Goal: Task Accomplishment & Management: Use online tool/utility

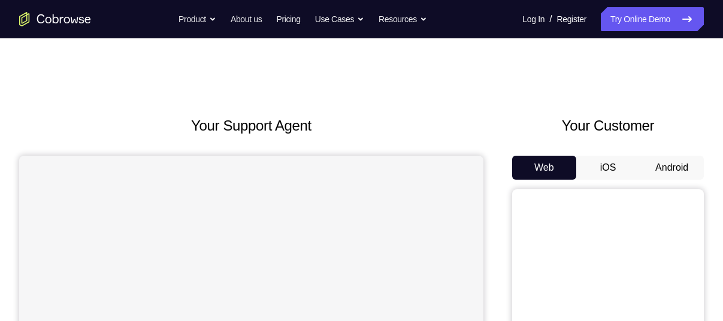
click at [673, 165] on button "Android" at bounding box center [672, 168] width 64 height 24
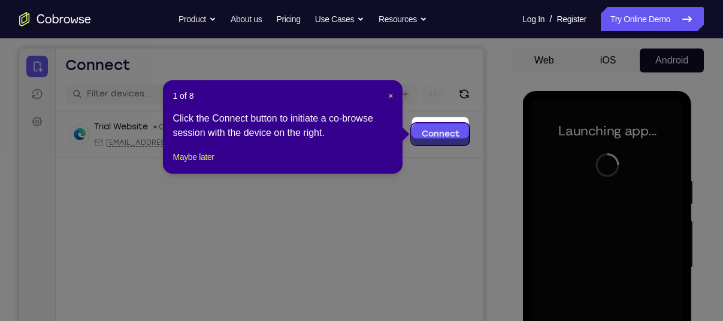
scroll to position [105, 0]
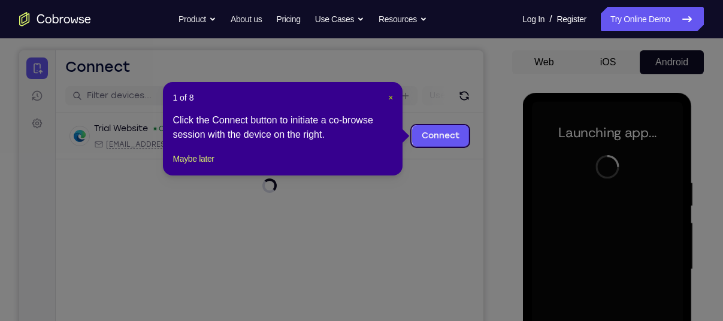
click at [391, 100] on span "×" at bounding box center [390, 98] width 5 height 10
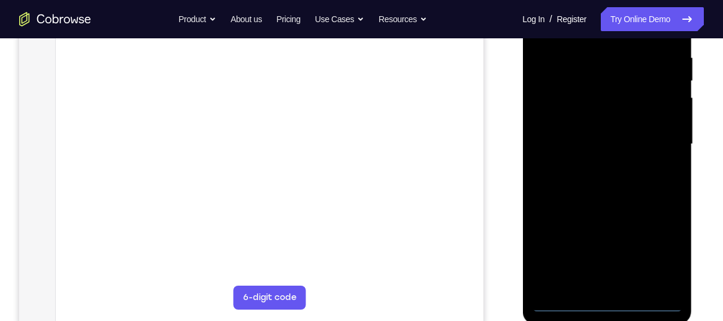
scroll to position [231, 0]
click at [604, 298] on div at bounding box center [606, 143] width 151 height 335
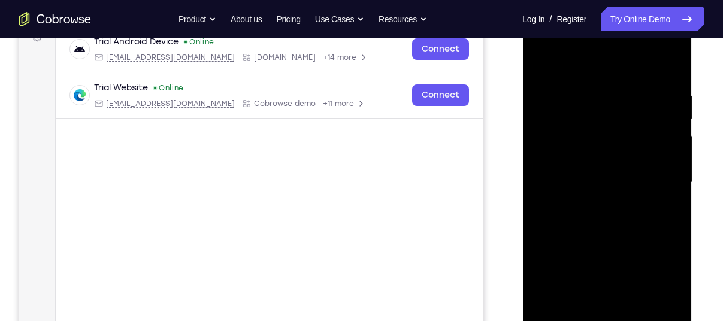
scroll to position [264, 0]
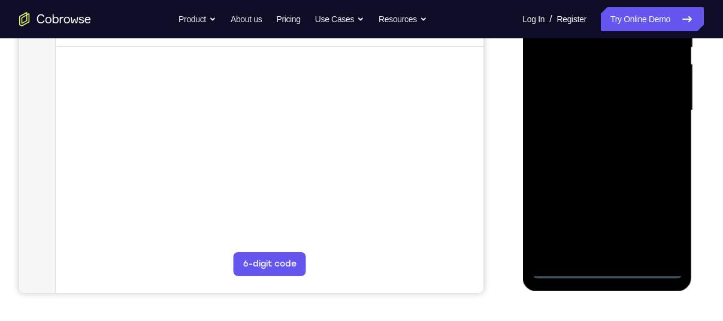
click at [607, 272] on div at bounding box center [606, 110] width 151 height 335
click at [658, 217] on div at bounding box center [606, 110] width 151 height 335
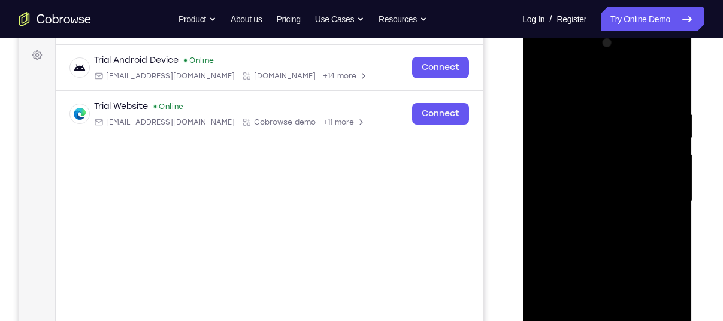
scroll to position [172, 0]
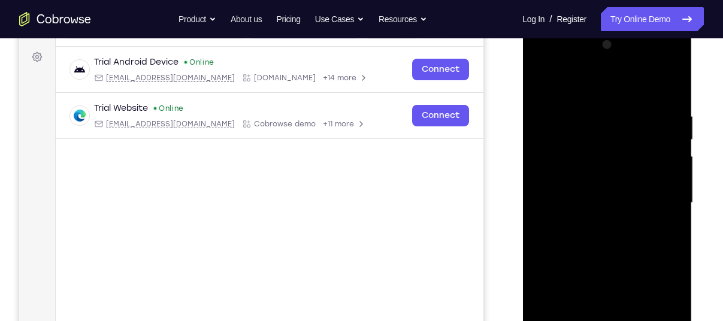
click at [548, 66] on div at bounding box center [606, 202] width 151 height 335
click at [662, 204] on div at bounding box center [606, 202] width 151 height 335
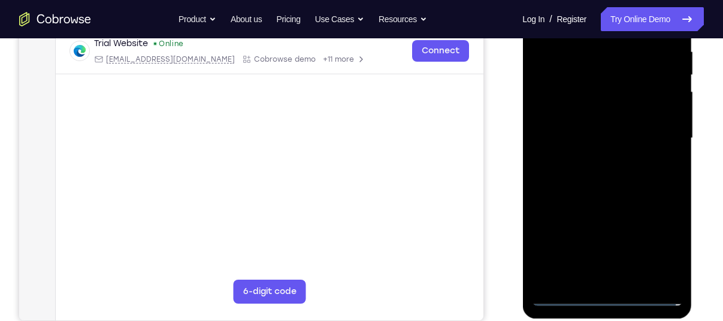
scroll to position [238, 0]
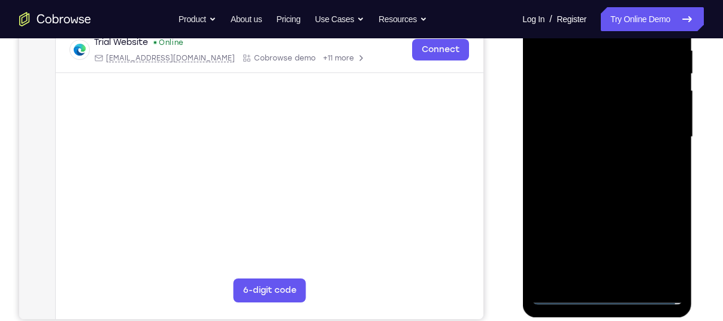
click at [622, 279] on div at bounding box center [606, 136] width 151 height 335
click at [580, 123] on div at bounding box center [606, 136] width 151 height 335
click at [565, 113] on div at bounding box center [606, 136] width 151 height 335
click at [571, 139] on div at bounding box center [606, 136] width 151 height 335
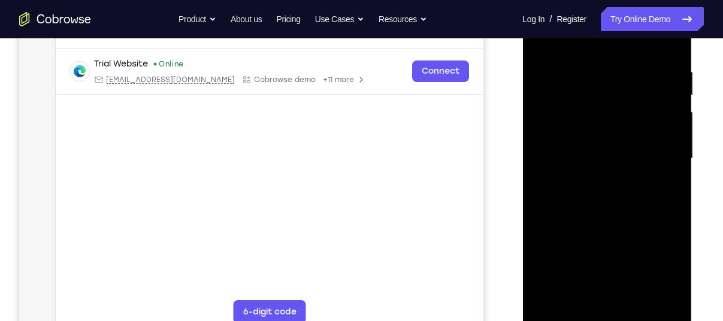
scroll to position [213, 0]
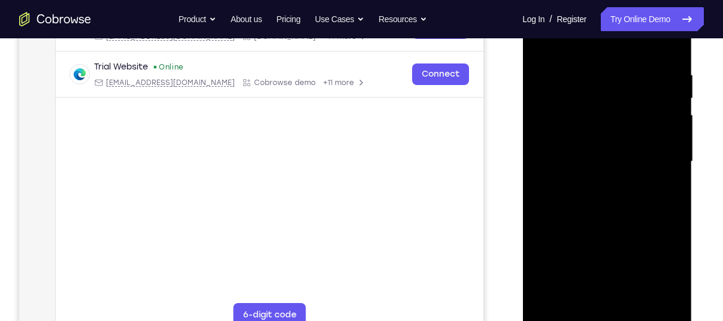
click at [584, 207] on div at bounding box center [606, 161] width 151 height 335
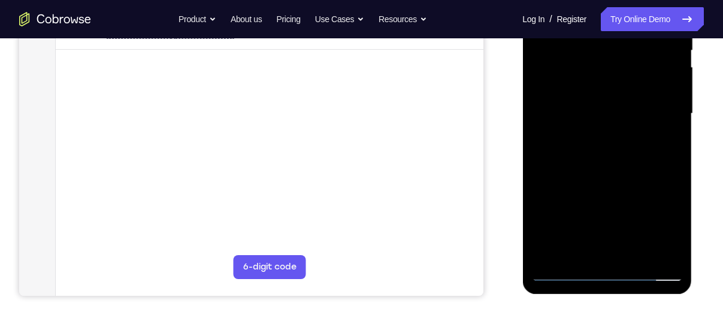
scroll to position [262, 0]
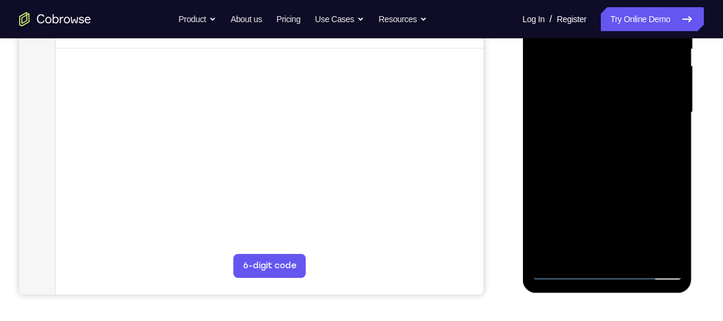
click at [609, 165] on div at bounding box center [606, 112] width 151 height 335
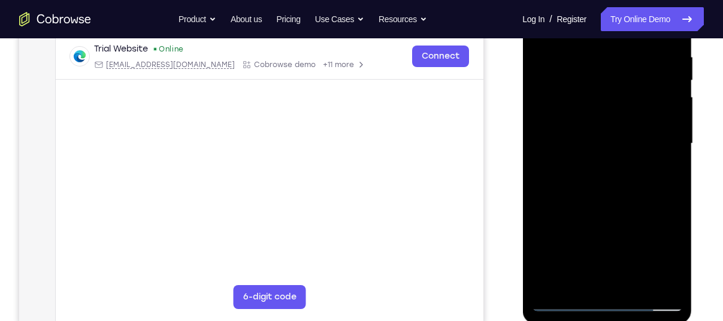
scroll to position [234, 0]
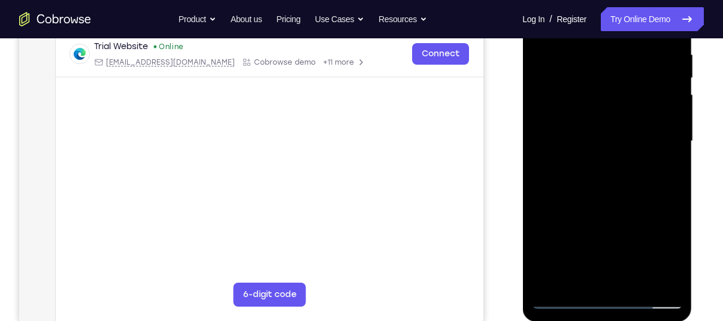
click at [639, 279] on div at bounding box center [606, 141] width 151 height 335
click at [609, 198] on div at bounding box center [606, 141] width 151 height 335
click at [593, 107] on div at bounding box center [606, 141] width 151 height 335
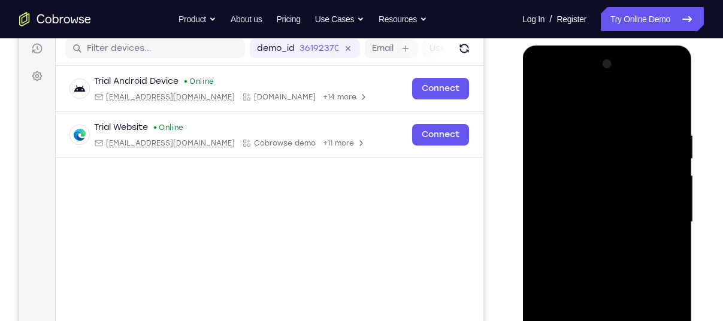
scroll to position [150, 0]
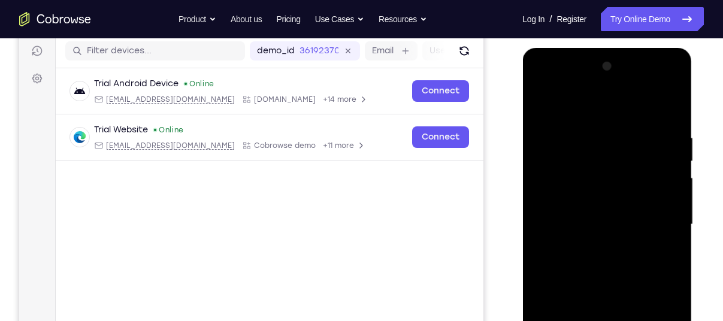
click at [540, 104] on div at bounding box center [606, 224] width 151 height 335
click at [592, 238] on div at bounding box center [606, 224] width 151 height 335
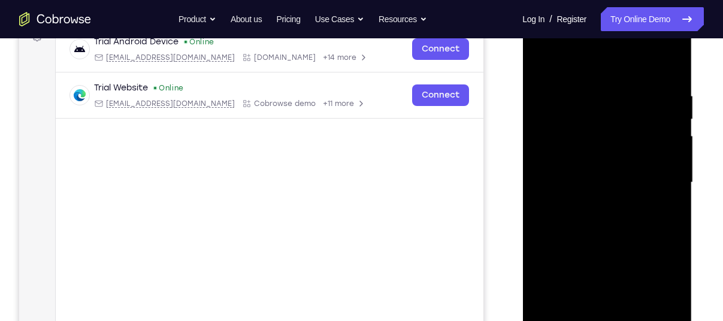
scroll to position [192, 0]
click at [543, 66] on div at bounding box center [606, 183] width 151 height 335
click at [572, 157] on div at bounding box center [606, 183] width 151 height 335
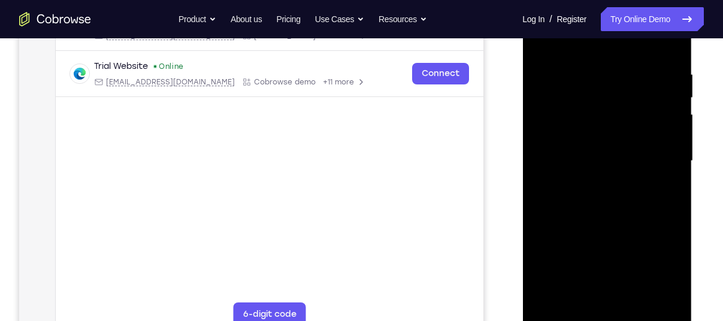
scroll to position [216, 0]
click at [673, 183] on div at bounding box center [606, 159] width 151 height 335
click at [670, 186] on div at bounding box center [606, 159] width 151 height 335
click at [587, 186] on div at bounding box center [606, 159] width 151 height 335
click at [670, 268] on div at bounding box center [606, 159] width 151 height 335
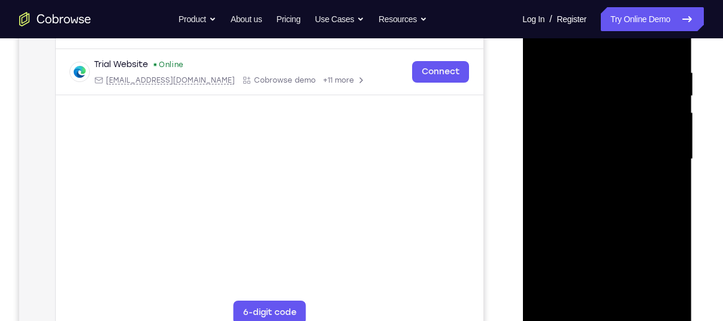
click at [599, 214] on div at bounding box center [606, 159] width 151 height 335
click at [661, 190] on div at bounding box center [606, 159] width 151 height 335
click at [661, 192] on div at bounding box center [606, 159] width 151 height 335
click at [673, 279] on div at bounding box center [606, 159] width 151 height 335
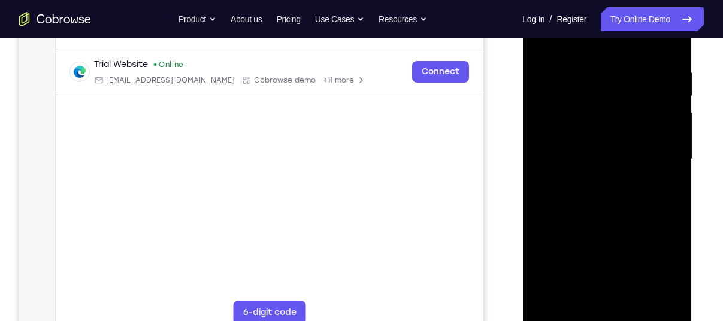
click at [673, 279] on div at bounding box center [606, 159] width 151 height 335
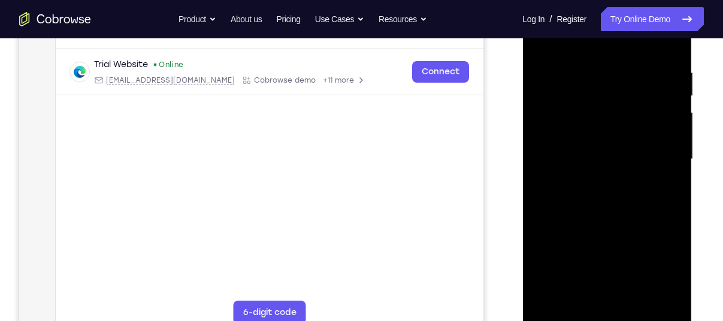
click at [673, 279] on div at bounding box center [606, 159] width 151 height 335
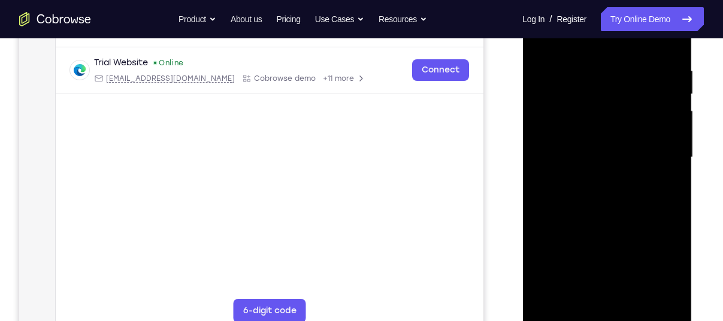
scroll to position [217, 0]
click at [663, 188] on div at bounding box center [606, 157] width 151 height 335
click at [666, 190] on div at bounding box center [606, 157] width 151 height 335
click at [667, 193] on div at bounding box center [606, 157] width 151 height 335
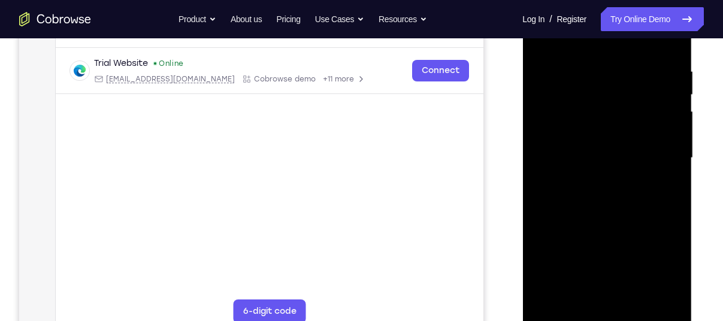
click at [574, 292] on div at bounding box center [606, 157] width 151 height 335
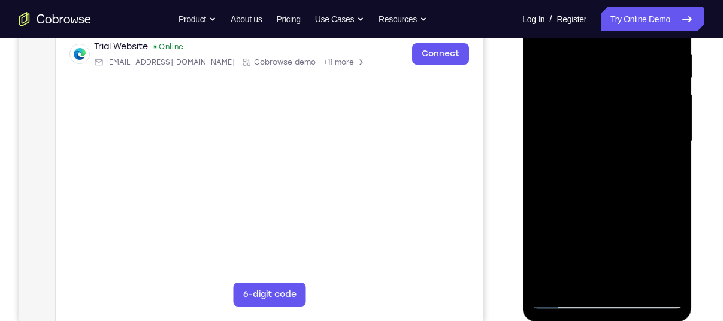
scroll to position [234, 0]
click at [670, 211] on div at bounding box center [606, 140] width 151 height 335
click at [664, 167] on div at bounding box center [606, 140] width 151 height 335
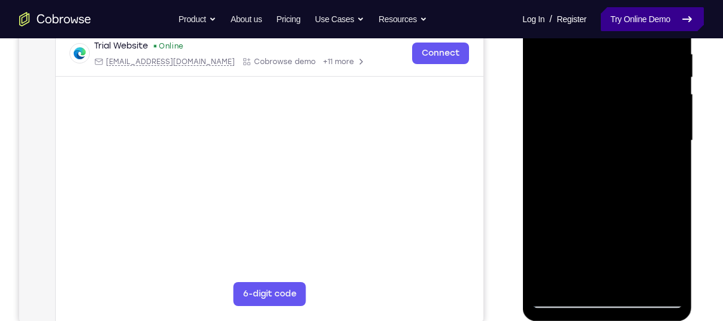
click at [644, 25] on link "Try Online Demo" at bounding box center [652, 19] width 103 height 24
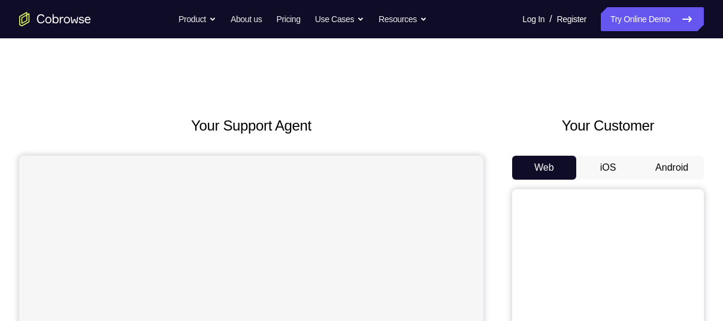
click at [655, 168] on button "Android" at bounding box center [672, 168] width 64 height 24
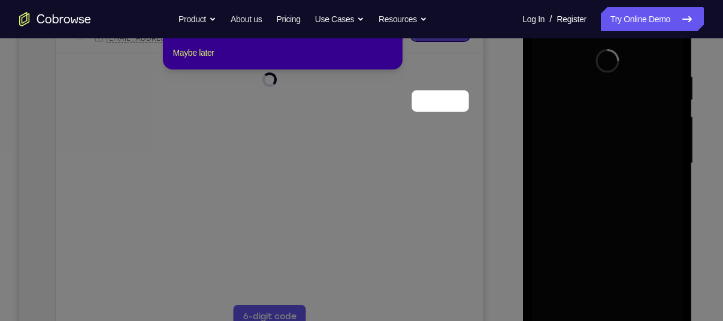
scroll to position [138, 0]
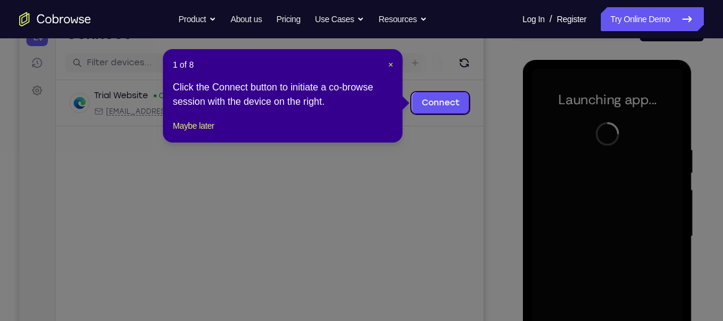
click at [388, 64] on span "×" at bounding box center [390, 65] width 5 height 10
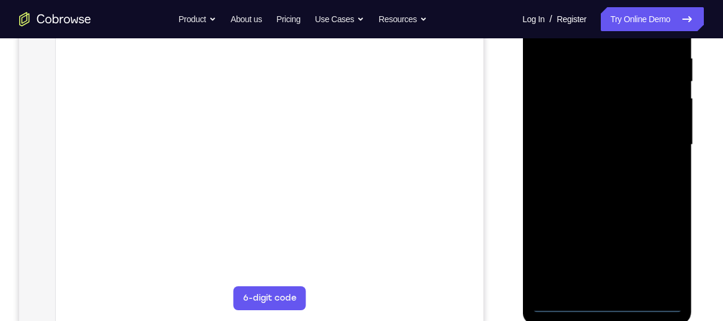
scroll to position [231, 0]
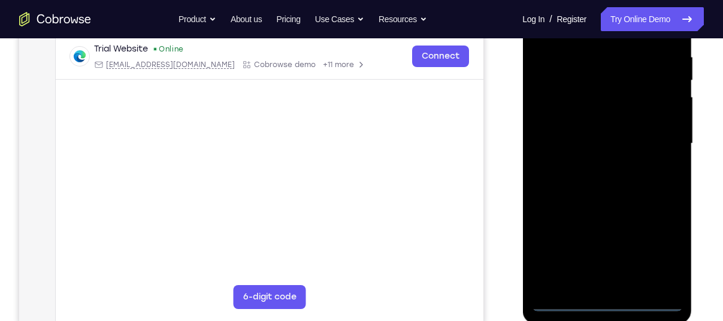
click at [607, 301] on div at bounding box center [606, 143] width 151 height 335
click at [662, 253] on div at bounding box center [606, 143] width 151 height 335
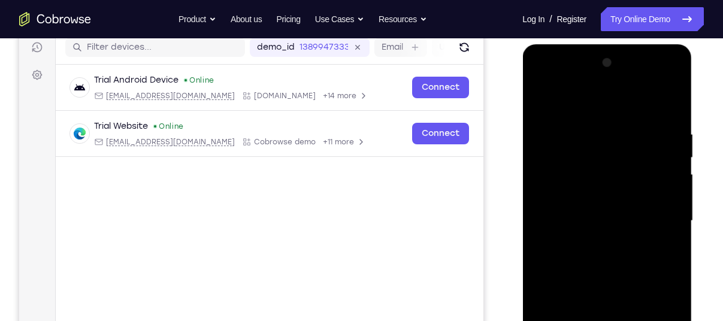
scroll to position [153, 0]
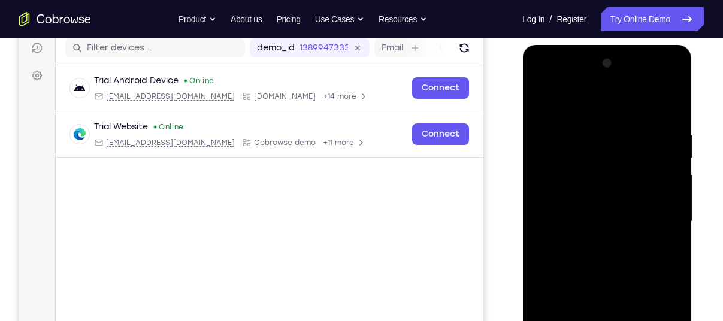
click at [577, 100] on div at bounding box center [606, 221] width 151 height 335
click at [658, 214] on div at bounding box center [606, 221] width 151 height 335
click at [591, 239] on div at bounding box center [606, 221] width 151 height 335
click at [595, 214] on div at bounding box center [606, 221] width 151 height 335
click at [571, 200] on div at bounding box center [606, 221] width 151 height 335
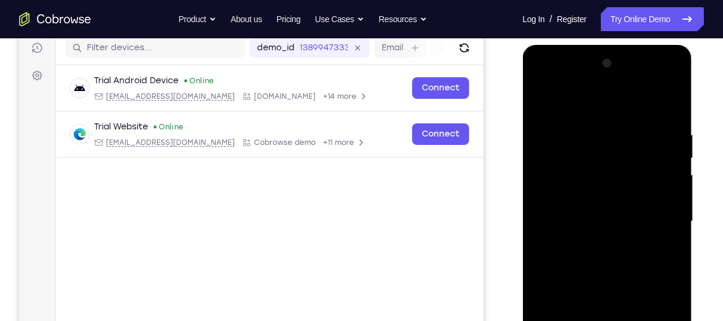
click at [583, 225] on div at bounding box center [606, 221] width 151 height 335
click at [586, 257] on div at bounding box center [606, 221] width 151 height 335
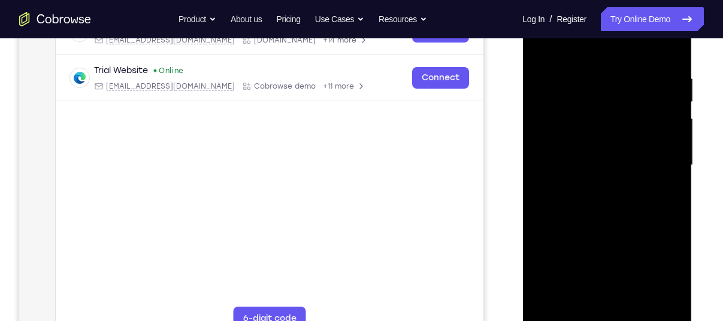
scroll to position [211, 0]
click at [614, 198] on div at bounding box center [606, 163] width 151 height 335
click at [582, 130] on div at bounding box center [606, 163] width 151 height 335
click at [604, 211] on div at bounding box center [606, 163] width 151 height 335
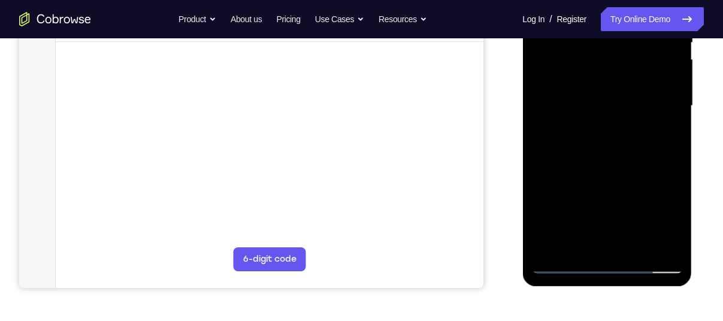
scroll to position [270, 0]
click at [566, 269] on div at bounding box center [606, 105] width 151 height 335
click at [591, 135] on div at bounding box center [606, 105] width 151 height 335
click at [559, 68] on div at bounding box center [606, 105] width 151 height 335
click at [567, 256] on div at bounding box center [606, 105] width 151 height 335
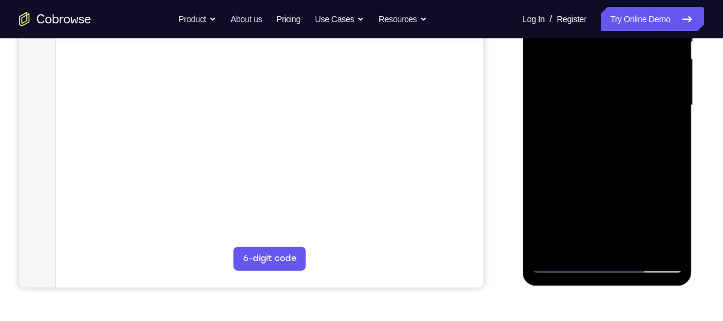
click at [566, 258] on div at bounding box center [606, 105] width 151 height 335
click at [600, 154] on div at bounding box center [606, 105] width 151 height 335
click at [560, 267] on div at bounding box center [606, 105] width 151 height 335
click at [570, 261] on div at bounding box center [606, 105] width 151 height 335
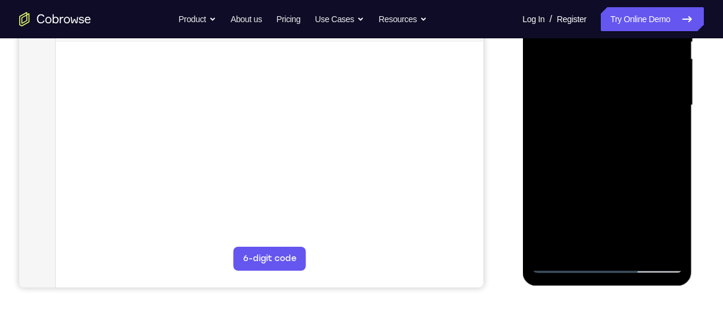
click at [591, 240] on div at bounding box center [606, 105] width 151 height 335
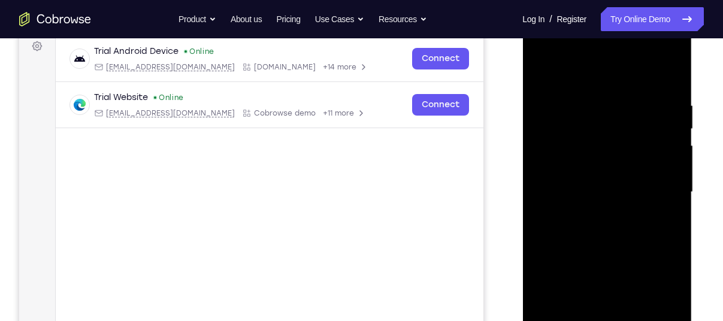
scroll to position [181, 0]
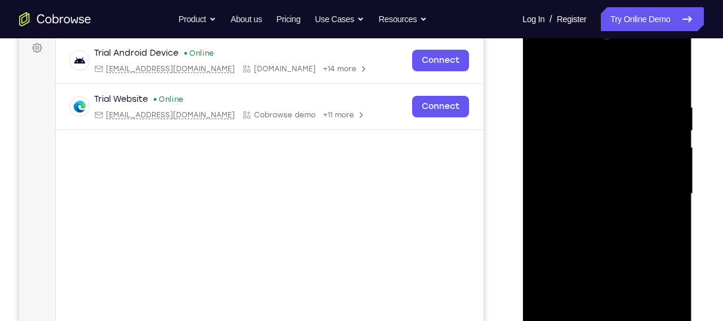
click at [539, 74] on div at bounding box center [606, 193] width 151 height 335
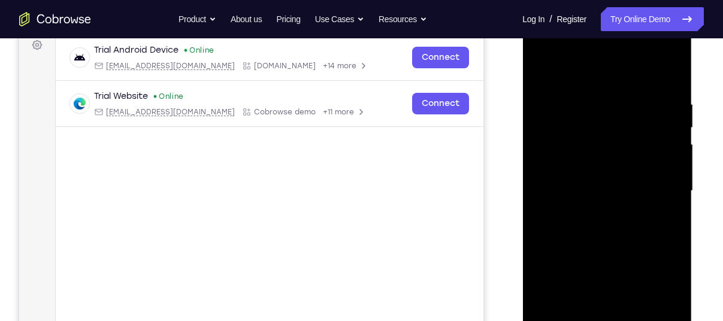
scroll to position [183, 0]
click at [539, 74] on div at bounding box center [606, 191] width 151 height 335
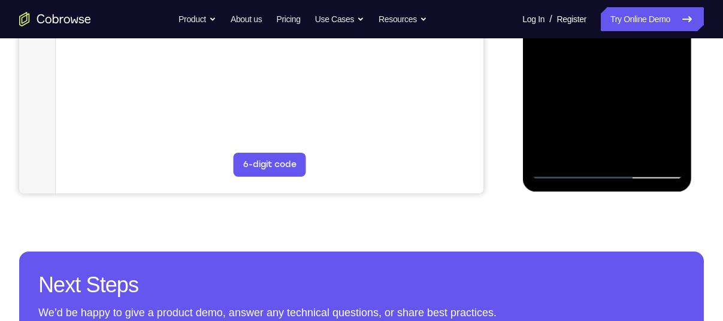
scroll to position [365, 0]
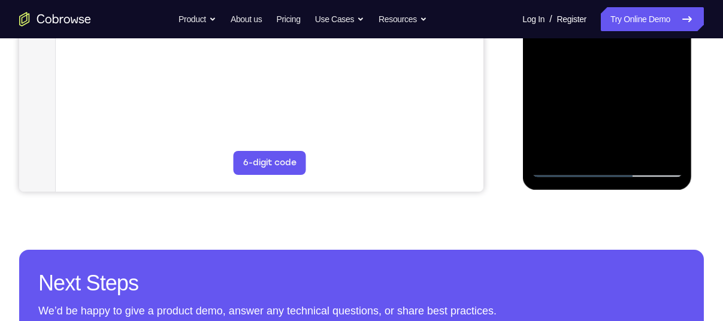
click at [565, 169] on div at bounding box center [606, 9] width 151 height 335
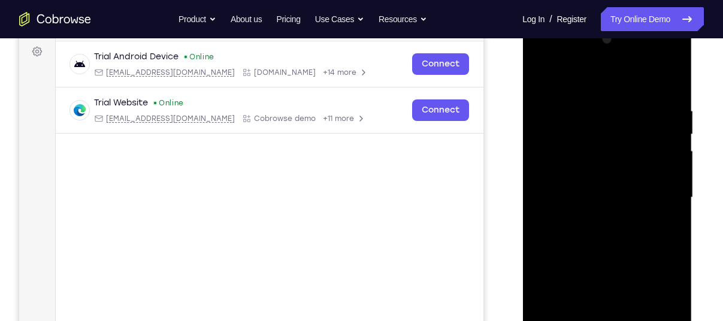
scroll to position [177, 0]
click at [563, 170] on div at bounding box center [606, 198] width 151 height 335
click at [600, 235] on div at bounding box center [606, 198] width 151 height 335
click at [579, 163] on div at bounding box center [606, 198] width 151 height 335
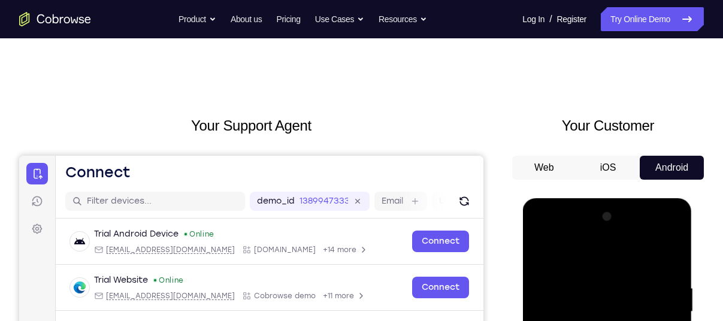
scroll to position [15, 0]
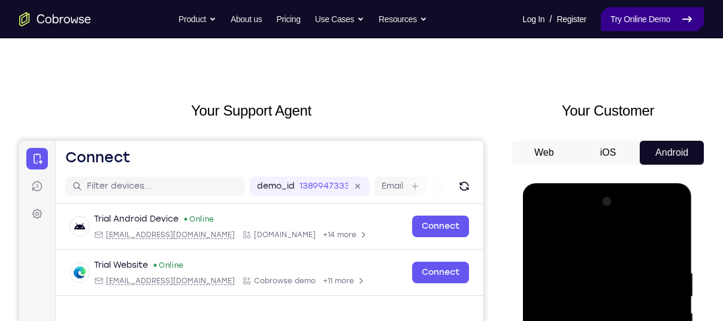
click at [616, 21] on link "Try Online Demo" at bounding box center [652, 19] width 103 height 24
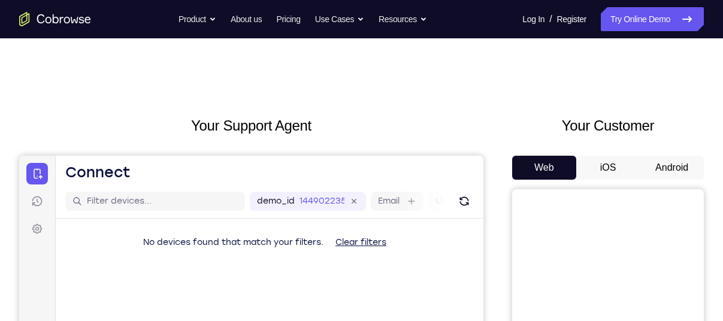
click at [685, 164] on button "Android" at bounding box center [672, 168] width 64 height 24
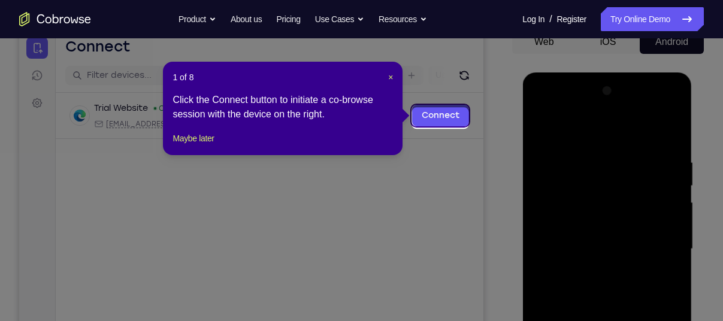
scroll to position [122, 0]
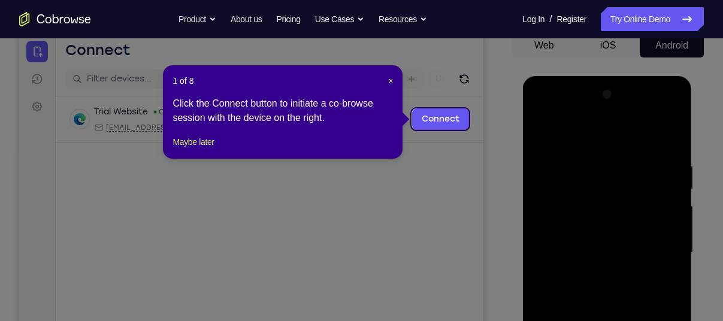
click at [386, 78] on header "1 of 8 ×" at bounding box center [283, 81] width 220 height 12
click at [391, 81] on span "×" at bounding box center [390, 81] width 5 height 10
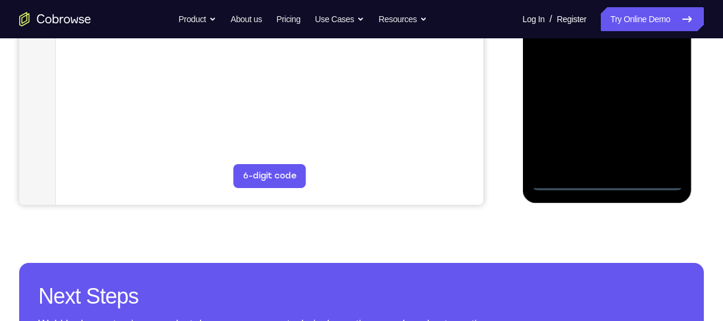
scroll to position [362, 0]
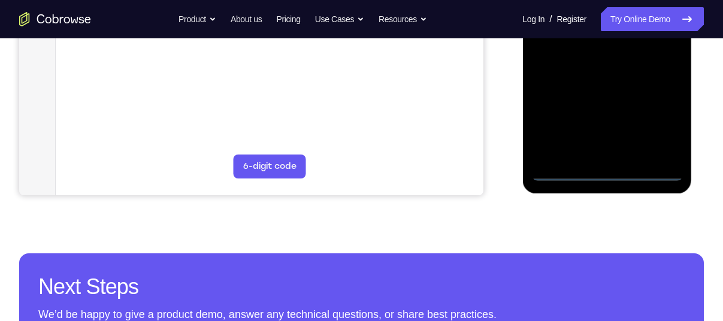
click at [602, 171] on div at bounding box center [606, 12] width 151 height 335
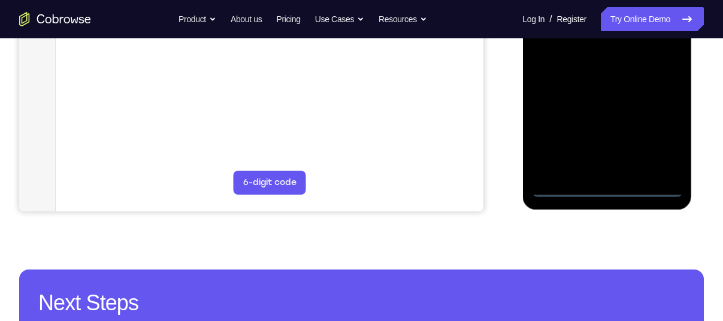
scroll to position [327, 0]
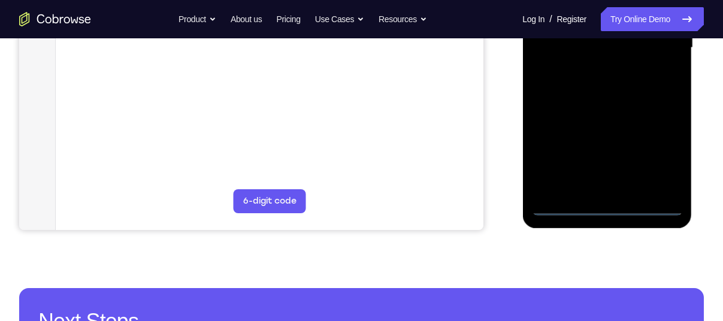
click at [665, 160] on div at bounding box center [606, 47] width 151 height 335
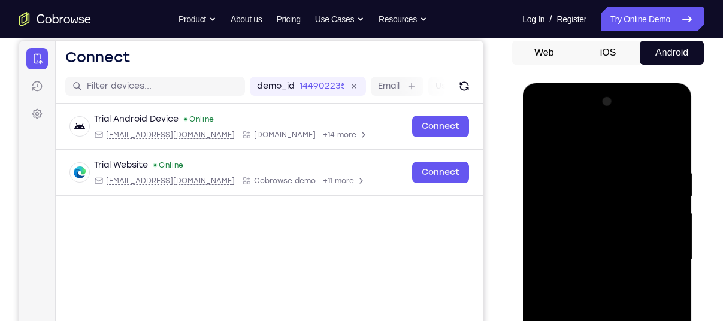
scroll to position [114, 0]
